Goal: Information Seeking & Learning: Learn about a topic

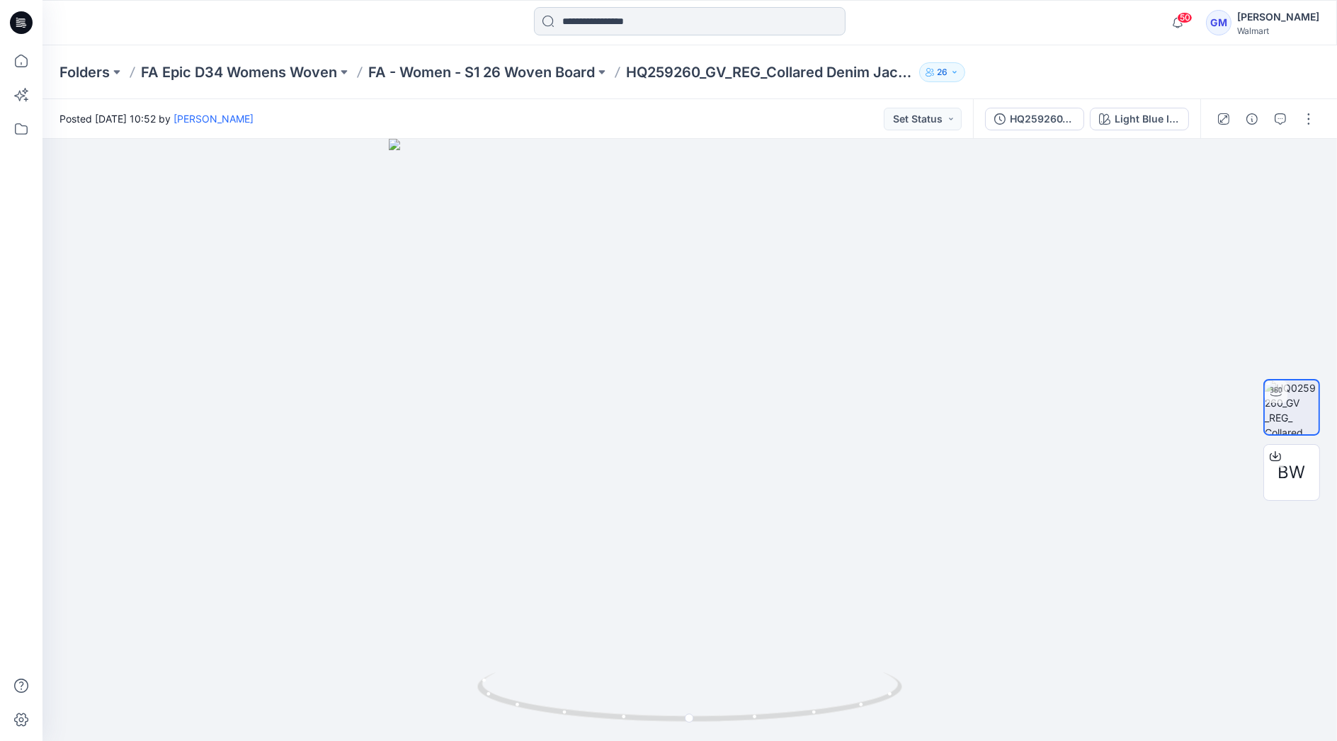
click at [621, 19] on input at bounding box center [690, 21] width 312 height 28
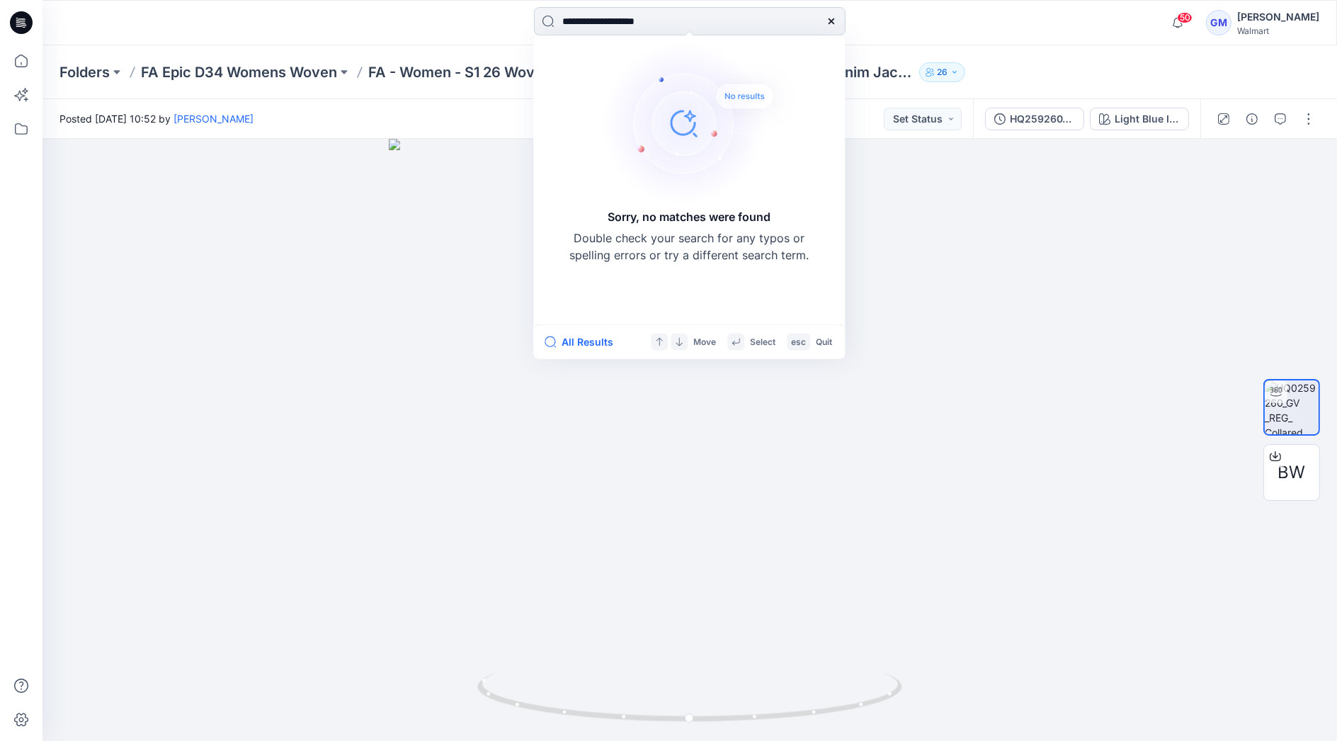
type input "**********"
click at [829, 20] on icon at bounding box center [831, 21] width 6 height 6
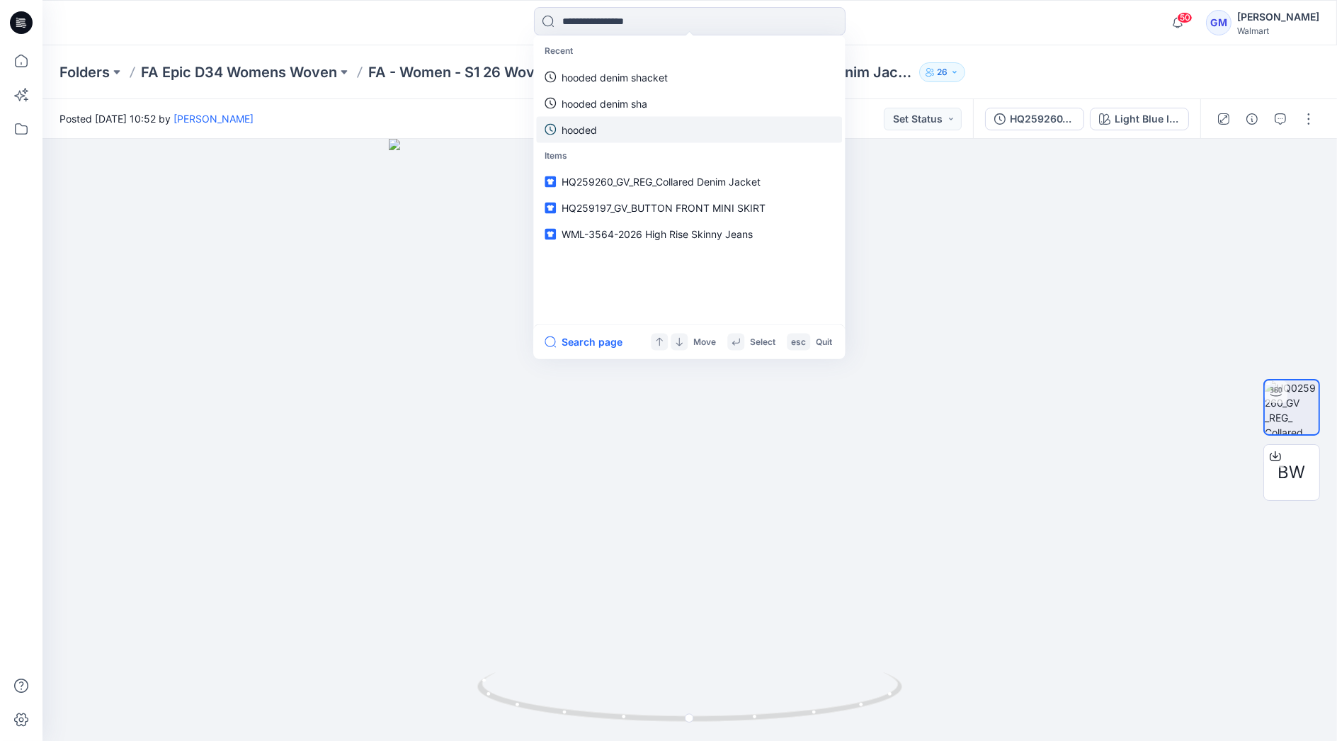
click at [637, 121] on link "hooded" at bounding box center [689, 129] width 306 height 26
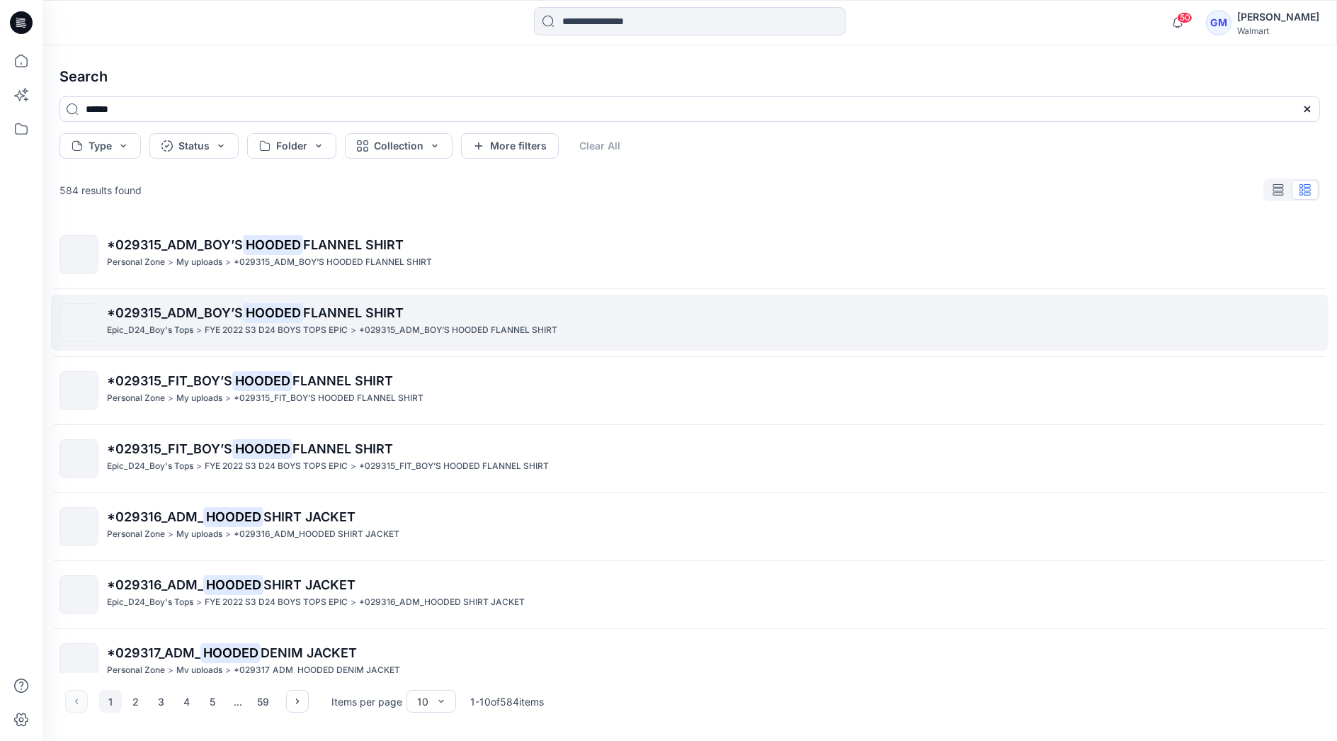
scroll to position [157, 0]
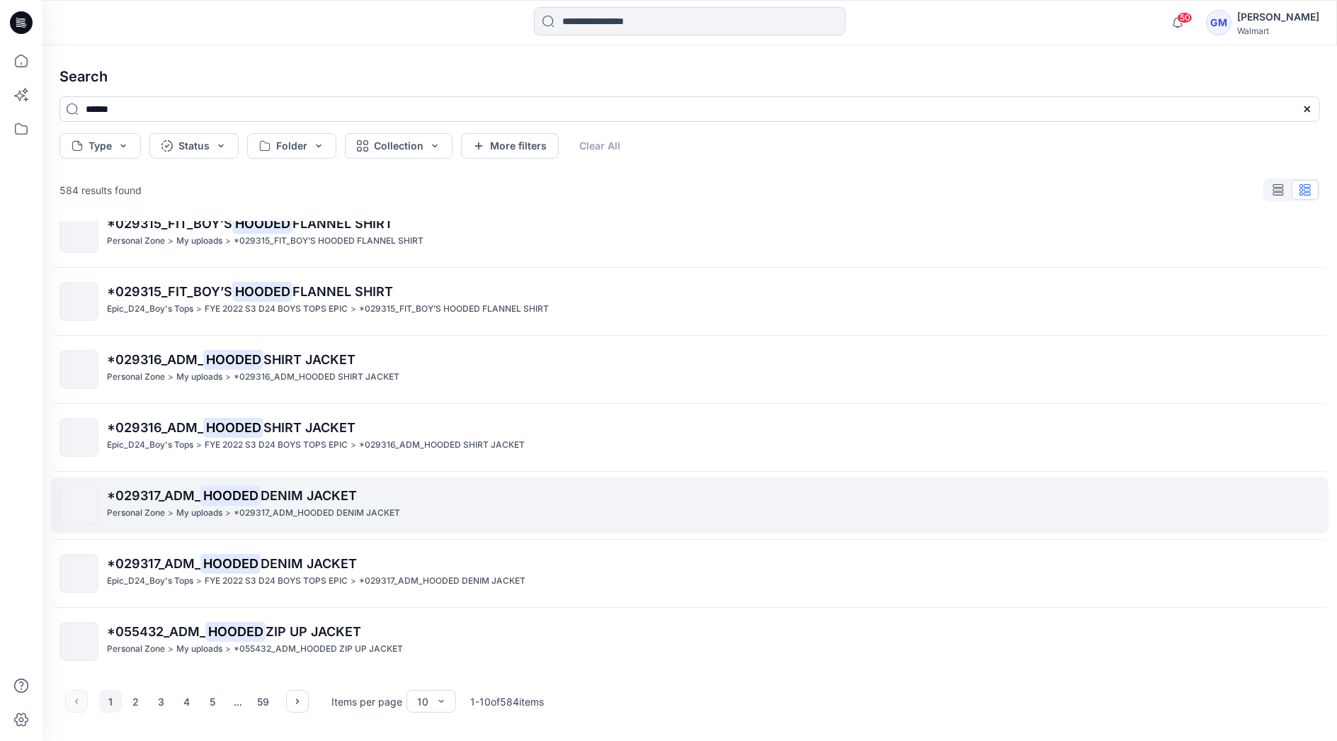
click at [326, 500] on span "DENIM JACKET" at bounding box center [309, 495] width 96 height 15
